Goal: Information Seeking & Learning: Learn about a topic

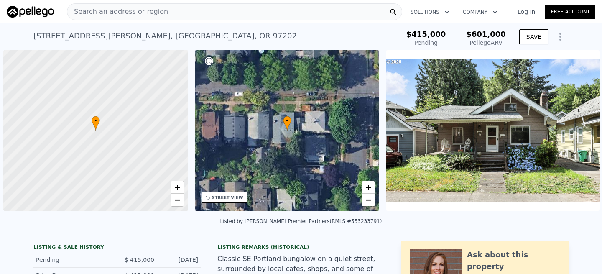
scroll to position [0, 170]
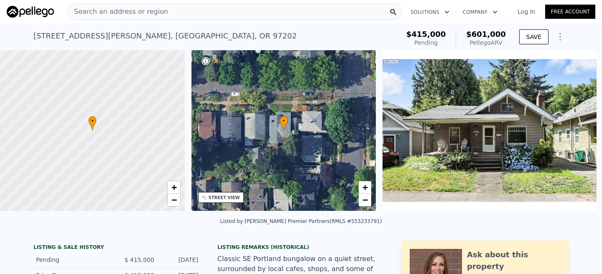
click at [531, 13] on link "Log In" at bounding box center [526, 12] width 38 height 8
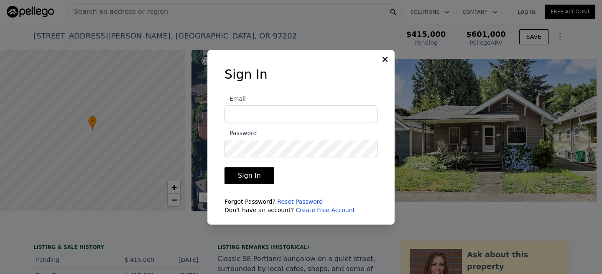
type input "[EMAIL_ADDRESS][DOMAIN_NAME]"
click at [253, 177] on button "Sign In" at bounding box center [249, 175] width 50 height 17
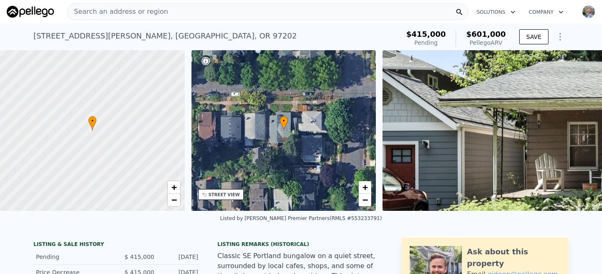
click at [177, 16] on div "Search an address or region" at bounding box center [267, 11] width 401 height 17
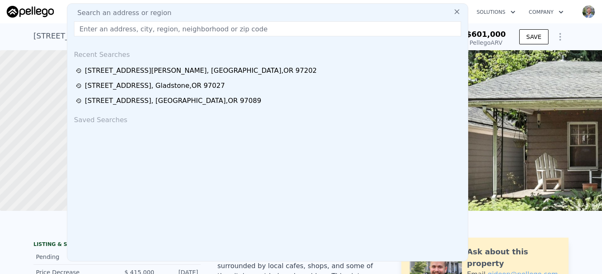
type input "[STREET_ADDRESS]"
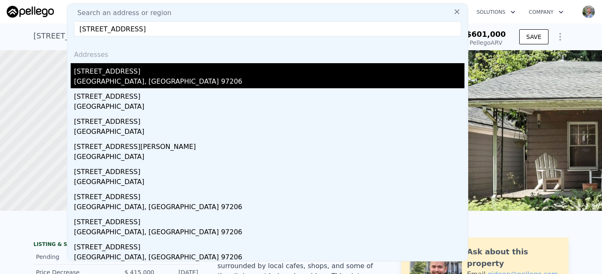
click at [114, 73] on div "[STREET_ADDRESS]" at bounding box center [269, 69] width 390 height 13
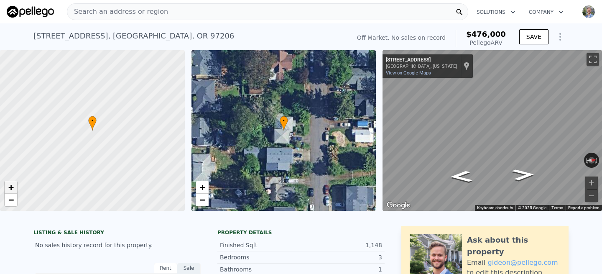
click at [11, 187] on span "+" at bounding box center [10, 187] width 5 height 10
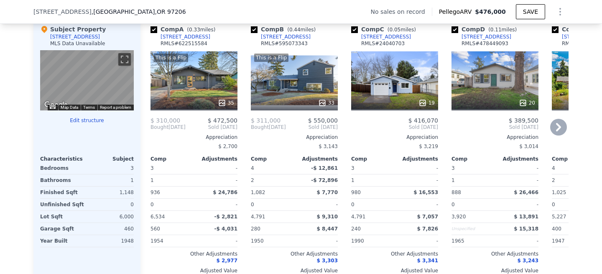
scroll to position [818, 0]
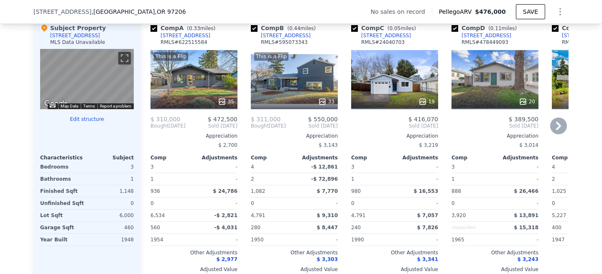
click at [206, 76] on div "This is a Flip 35" at bounding box center [193, 79] width 87 height 60
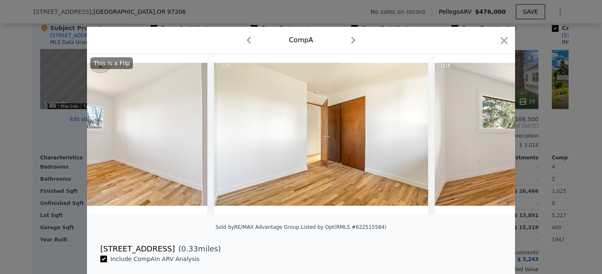
scroll to position [0, 5427]
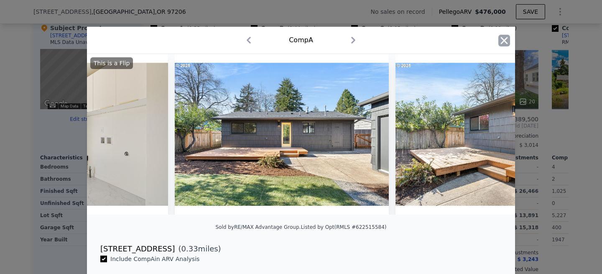
click at [506, 43] on icon "button" at bounding box center [504, 40] width 7 height 7
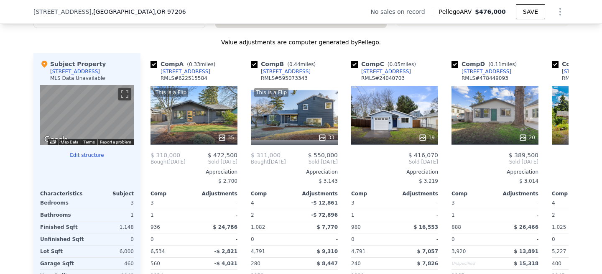
scroll to position [783, 0]
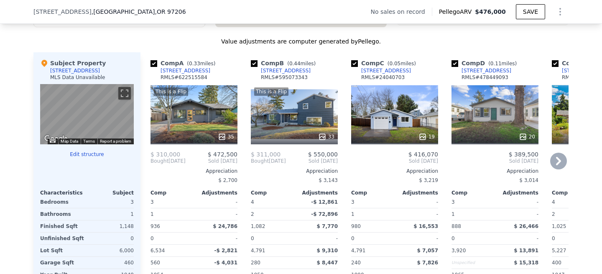
click at [399, 126] on div "19" at bounding box center [394, 114] width 87 height 60
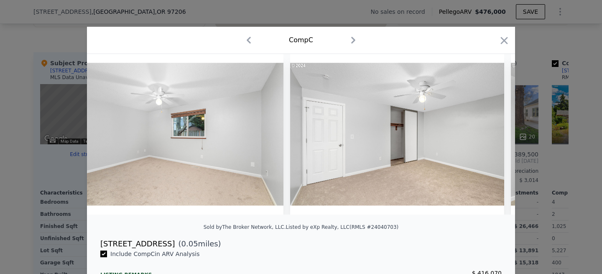
scroll to position [0, 1590]
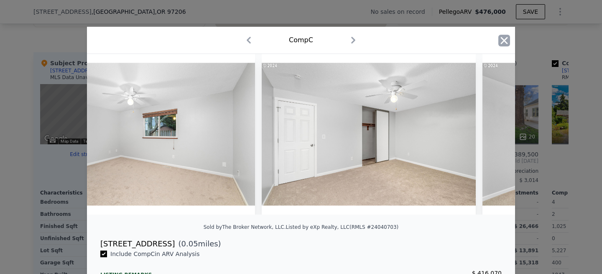
click at [502, 41] on icon "button" at bounding box center [504, 41] width 12 height 12
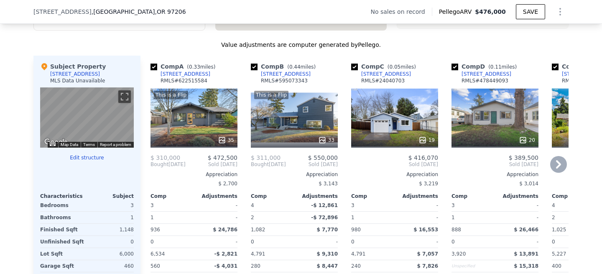
scroll to position [786, 0]
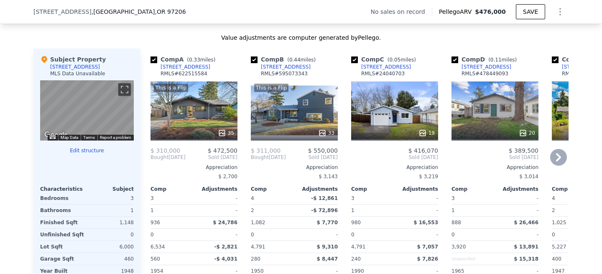
click at [282, 97] on div "This is a Flip 33" at bounding box center [294, 110] width 87 height 60
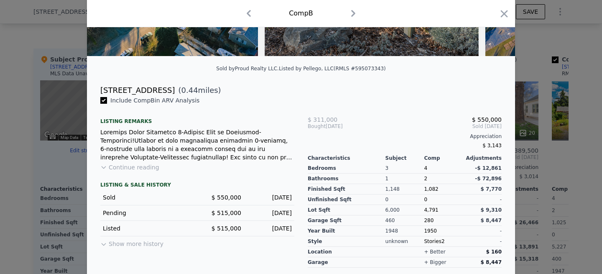
scroll to position [159, 0]
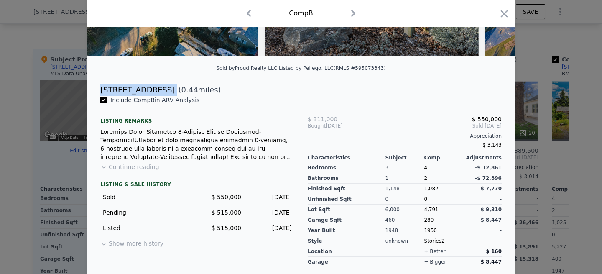
drag, startPoint x: 161, startPoint y: 92, endPoint x: 102, endPoint y: 92, distance: 58.9
click at [102, 92] on div "[STREET_ADDRESS] ( 0.44 miles)" at bounding box center [301, 90] width 414 height 12
copy div "[STREET_ADDRESS]"
click at [541, 54] on div at bounding box center [301, 137] width 602 height 274
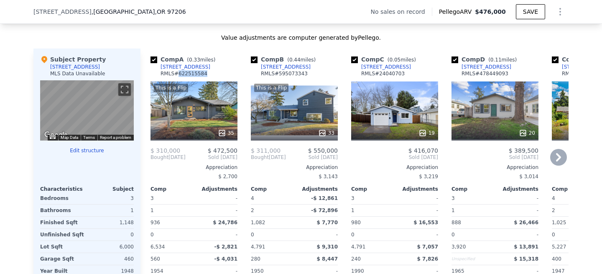
drag, startPoint x: 206, startPoint y: 75, endPoint x: 177, endPoint y: 75, distance: 28.8
click at [177, 75] on div "Comp A ( 0.33 miles) [STREET_ADDRESS] # 622515584" at bounding box center [193, 67] width 87 height 25
copy div "622515584"
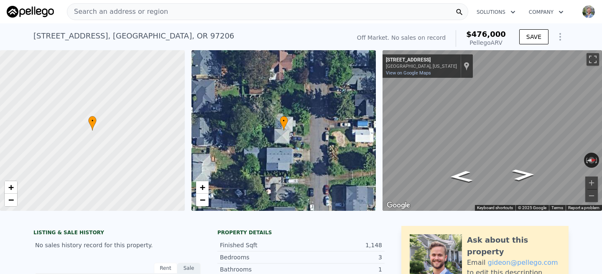
click at [247, 12] on div "Search an address or region" at bounding box center [267, 11] width 401 height 17
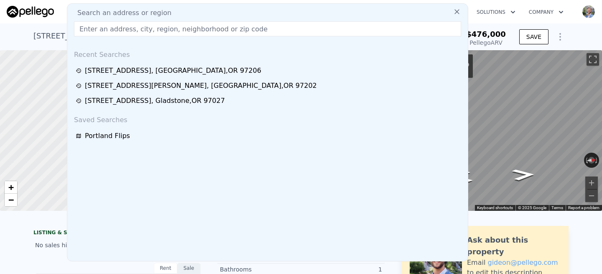
type input "7716 [PERSON_NAME] ST"
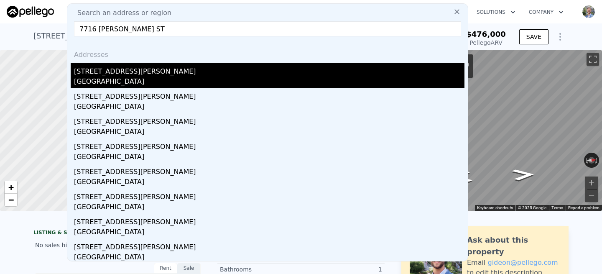
click at [97, 82] on div "[GEOGRAPHIC_DATA]" at bounding box center [269, 82] width 390 height 12
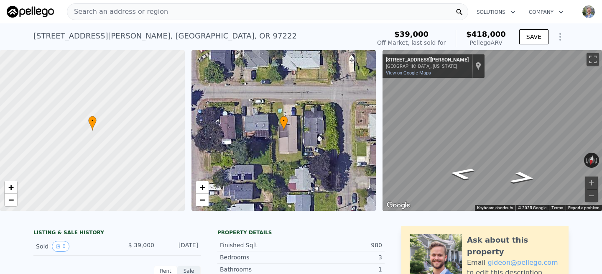
click at [212, 12] on div "Search an address or region" at bounding box center [267, 11] width 401 height 17
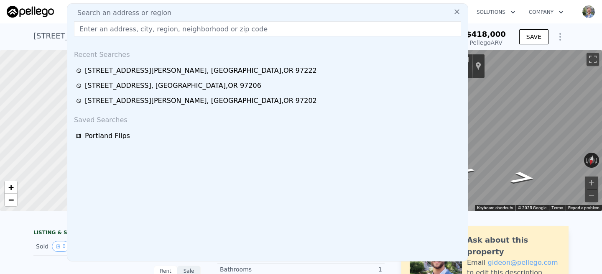
type input "[STREET_ADDRESS]"
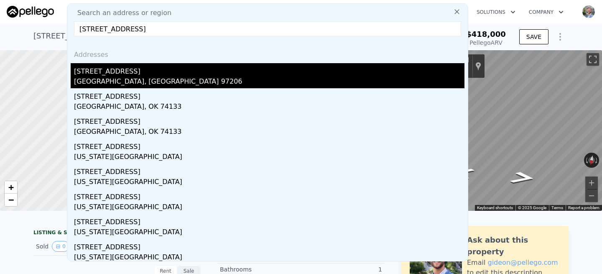
click at [125, 69] on div "[STREET_ADDRESS]" at bounding box center [269, 69] width 390 height 13
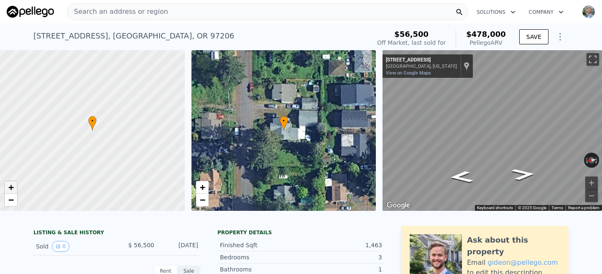
click at [14, 188] on link "+" at bounding box center [11, 187] width 13 height 13
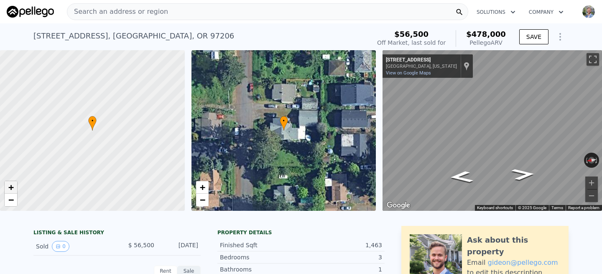
click at [14, 188] on link "+" at bounding box center [11, 187] width 13 height 13
drag, startPoint x: 75, startPoint y: 140, endPoint x: 94, endPoint y: 160, distance: 28.1
click at [94, 160] on div at bounding box center [92, 130] width 221 height 193
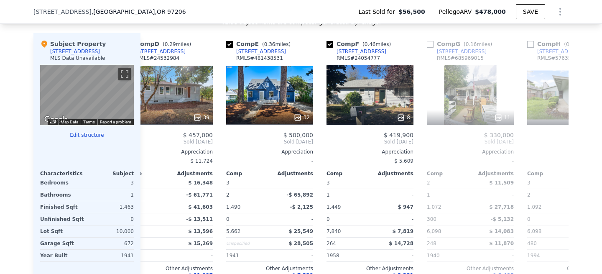
scroll to position [0, 327]
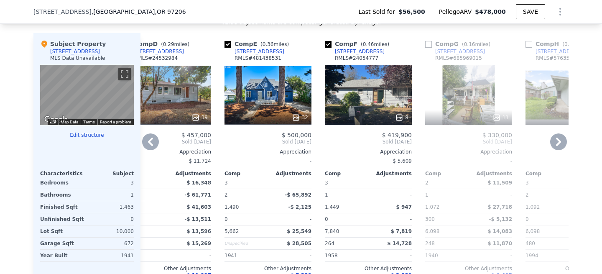
click at [372, 103] on div "8" at bounding box center [368, 95] width 87 height 60
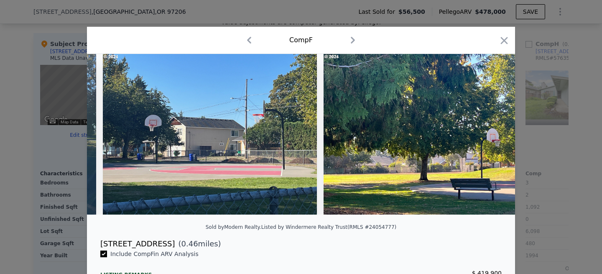
scroll to position [0, 1330]
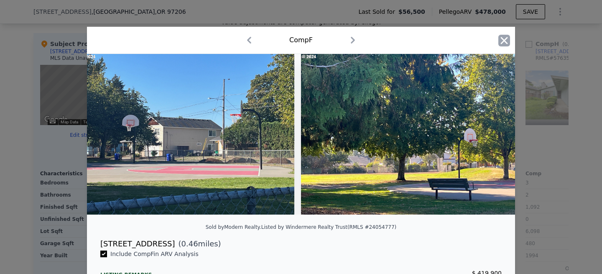
click at [502, 41] on icon "button" at bounding box center [504, 41] width 12 height 12
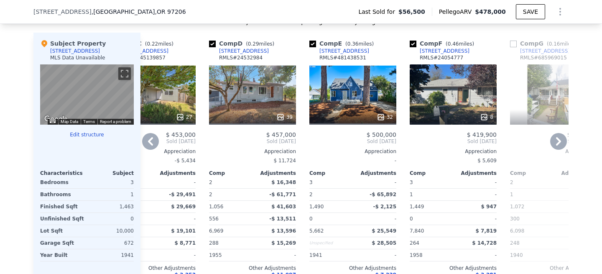
scroll to position [803, 0]
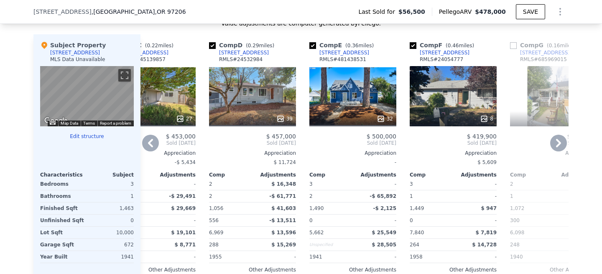
click at [348, 103] on div "32" at bounding box center [352, 96] width 87 height 60
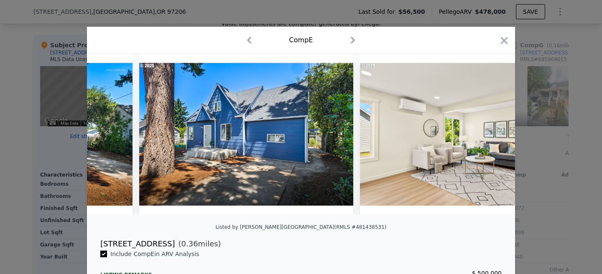
scroll to position [0, 22]
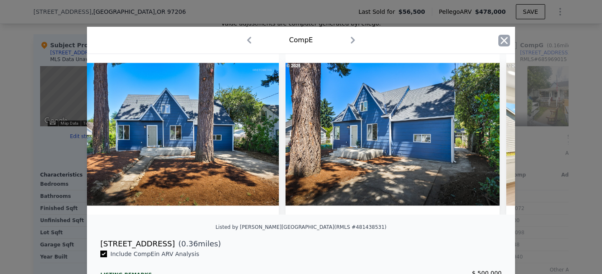
click at [500, 41] on icon "button" at bounding box center [504, 41] width 12 height 12
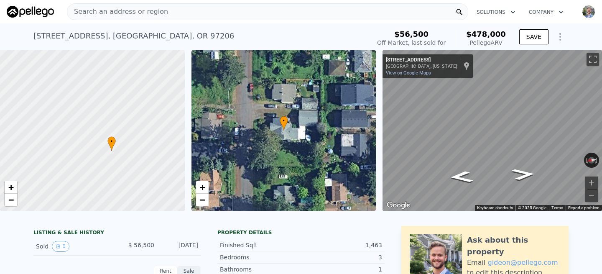
click at [140, 13] on span "Search an address or region" at bounding box center [117, 12] width 101 height 10
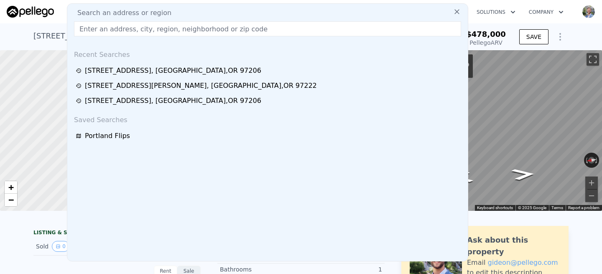
type input "[STREET_ADDRESS]"
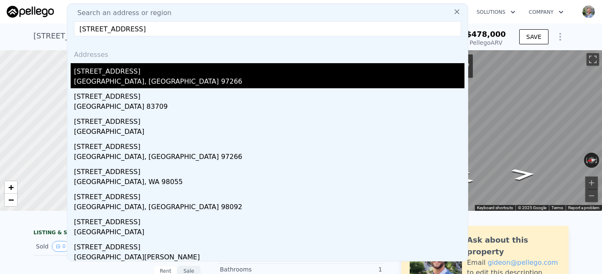
click at [109, 68] on div "[STREET_ADDRESS]" at bounding box center [269, 69] width 390 height 13
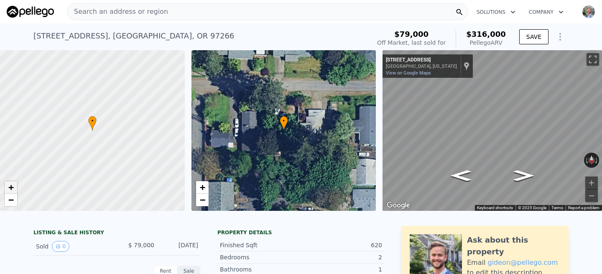
click at [12, 188] on span "+" at bounding box center [10, 187] width 5 height 10
click at [165, 18] on div "Search an address or region" at bounding box center [267, 11] width 401 height 17
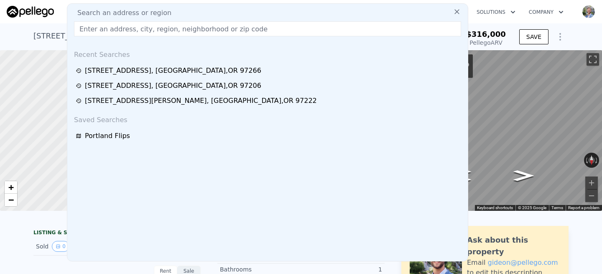
type input "[STREET_ADDRESS]"
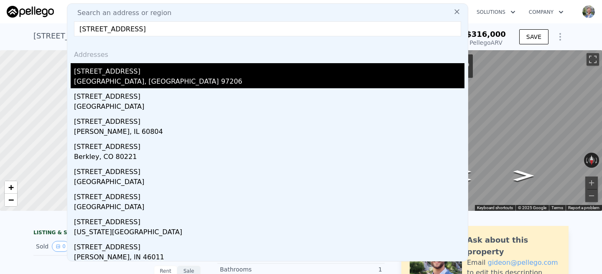
click at [110, 71] on div "[STREET_ADDRESS]" at bounding box center [269, 69] width 390 height 13
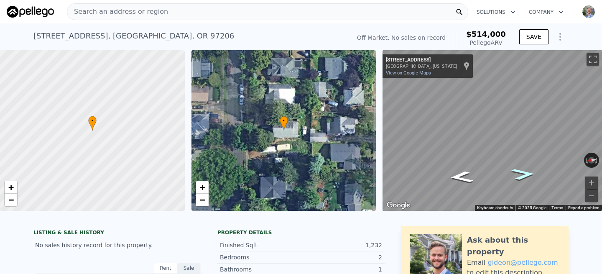
click at [521, 176] on icon "Go South, SE 53rd Ave" at bounding box center [523, 174] width 45 height 18
click at [467, 183] on icon "Go North, SE 53rd Ave" at bounding box center [461, 177] width 45 height 18
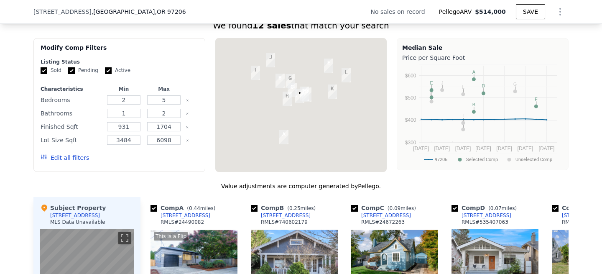
scroll to position [631, 0]
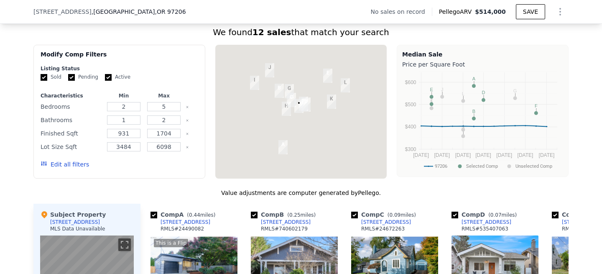
drag, startPoint x: 316, startPoint y: 108, endPoint x: 315, endPoint y: 112, distance: 4.7
click at [315, 112] on div at bounding box center [301, 112] width 172 height 134
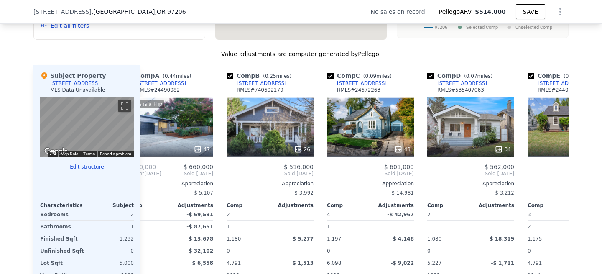
scroll to position [0, 0]
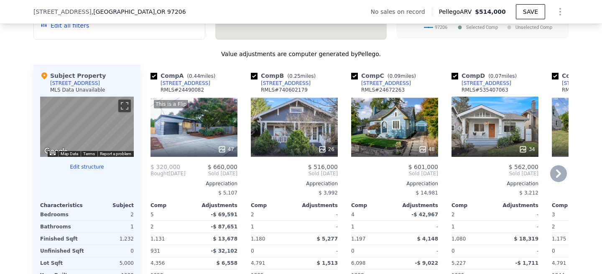
click at [314, 110] on div "26" at bounding box center [294, 127] width 87 height 60
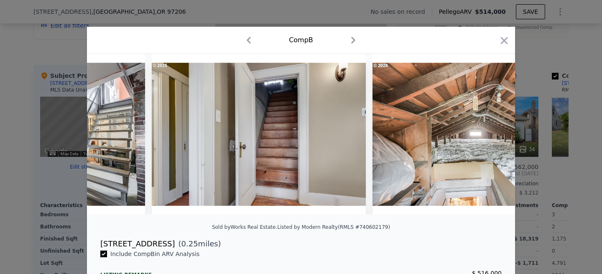
scroll to position [0, 4729]
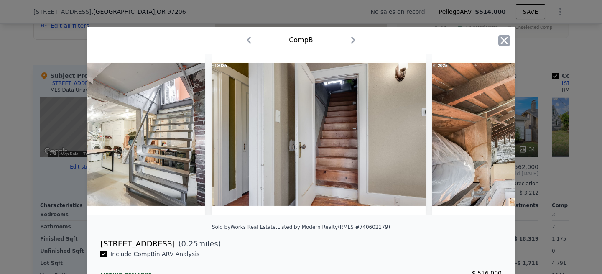
click at [501, 38] on icon "button" at bounding box center [504, 41] width 12 height 12
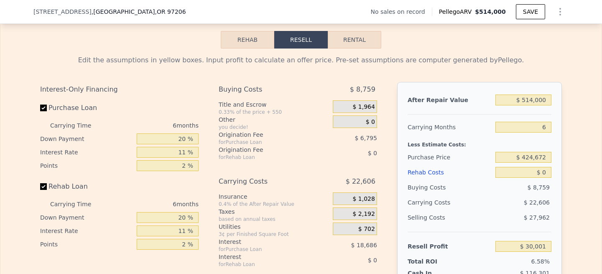
scroll to position [1153, 0]
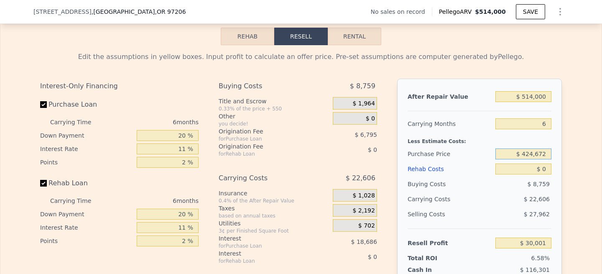
click at [527, 153] on input "$ 424,672" at bounding box center [523, 153] width 56 height 11
click at [551, 155] on input "$ 324,672" at bounding box center [523, 153] width 56 height 11
type input "$ 324,672"
click at [567, 156] on div "Edit the assumptions in yellow boxes. Input profit to calculate an offer price.…" at bounding box center [300, 200] width 535 height 311
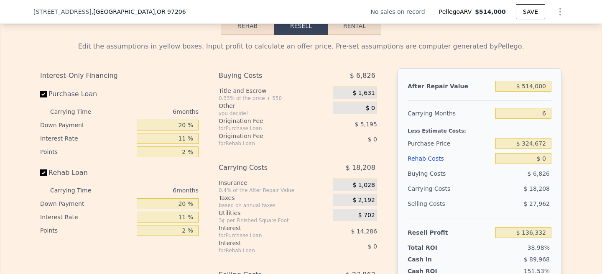
scroll to position [1167, 0]
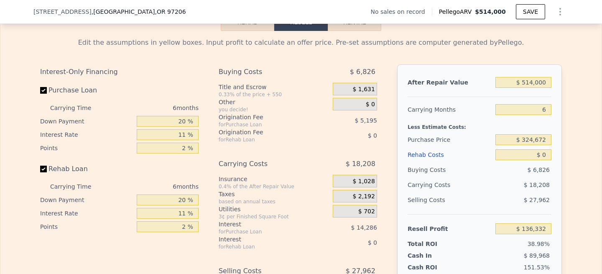
type input "$ 30,001"
